Goal: Task Accomplishment & Management: Complete application form

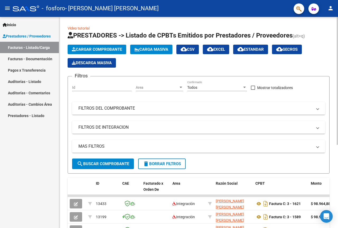
click at [100, 48] on span "Cargar Comprobante" at bounding box center [97, 49] width 50 height 5
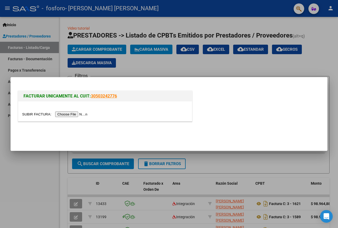
click at [72, 113] on input "file" at bounding box center [55, 115] width 67 height 6
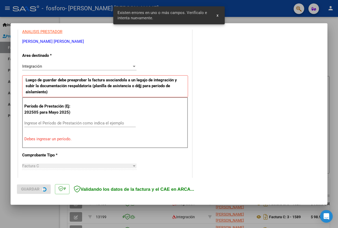
scroll to position [106, 0]
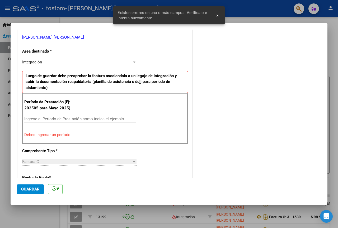
click at [103, 122] on div "Ingrese el Período de Prestación como indica el ejemplo" at bounding box center [80, 119] width 112 height 8
click at [104, 121] on input "Ingrese el Período de Prestación como indica el ejemplo" at bounding box center [80, 119] width 112 height 5
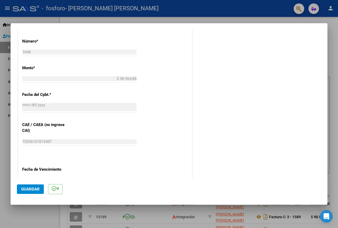
scroll to position [265, 0]
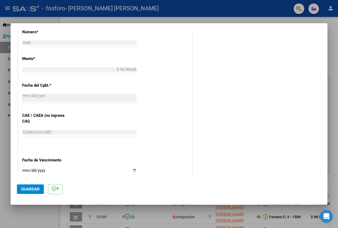
type input "202509"
click at [25, 171] on input "Ingresar la fecha" at bounding box center [79, 172] width 114 height 8
type input "[DATE]"
click at [33, 188] on span "Guardar" at bounding box center [30, 189] width 19 height 5
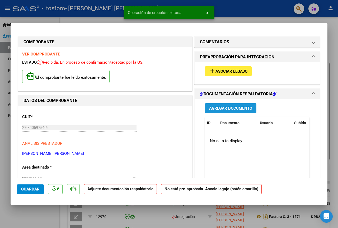
click at [232, 109] on span "Agregar Documento" at bounding box center [230, 108] width 43 height 5
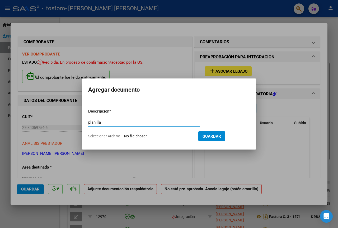
type input "planilla"
click at [194, 137] on input "Seleccionar Archivo" at bounding box center [159, 136] width 70 height 5
type input "C:\fakepath\[PERSON_NAME] sep_1.pdf"
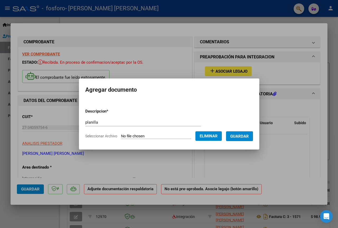
click at [249, 136] on span "Guardar" at bounding box center [240, 136] width 19 height 5
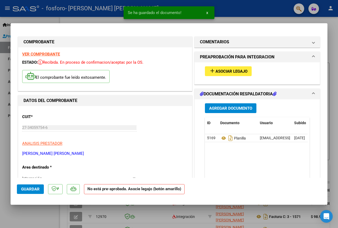
click at [232, 77] on div "add Asociar Legajo" at bounding box center [257, 71] width 113 height 18
click at [236, 69] on span "add Asociar Legajo" at bounding box center [228, 71] width 38 height 5
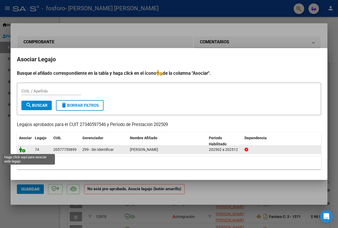
click at [19, 148] on icon at bounding box center [22, 150] width 6 height 6
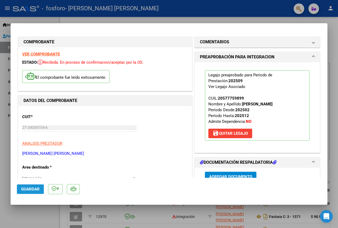
click at [36, 190] on span "Guardar" at bounding box center [30, 189] width 19 height 5
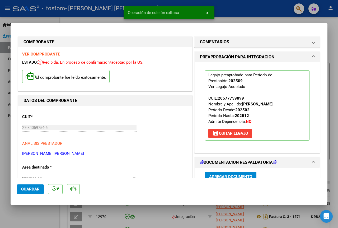
click at [256, 17] on div at bounding box center [169, 114] width 338 height 228
type input "$ 0,00"
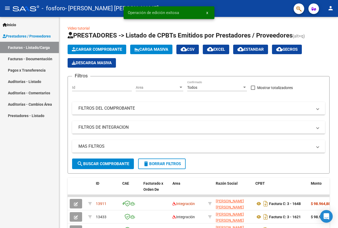
click at [332, 8] on mat-icon "person" at bounding box center [331, 8] width 6 height 6
click at [316, 34] on button "exit_to_app Salir" at bounding box center [320, 35] width 32 height 13
